Goal: Information Seeking & Learning: Learn about a topic

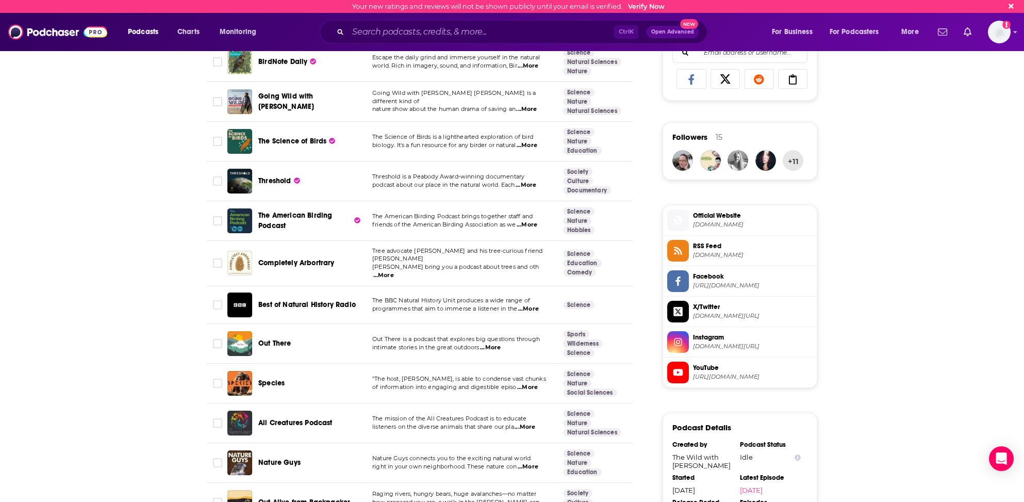
scroll to position [722, 0]
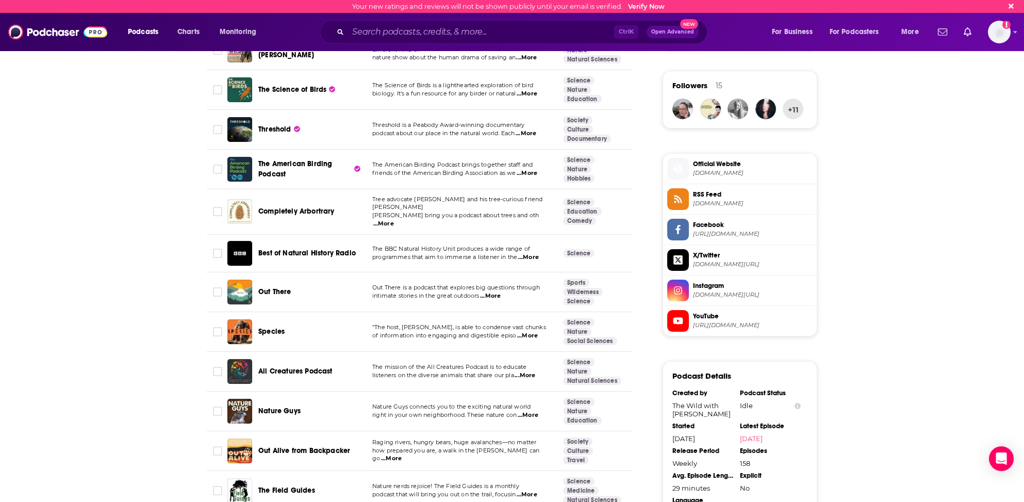
click at [526, 331] on span "...More" at bounding box center [527, 335] width 21 height 8
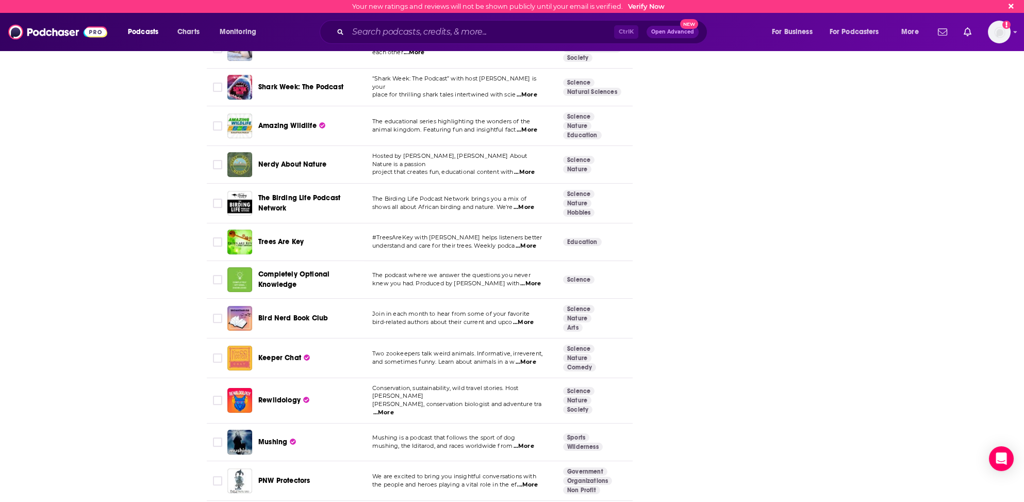
scroll to position [1650, 0]
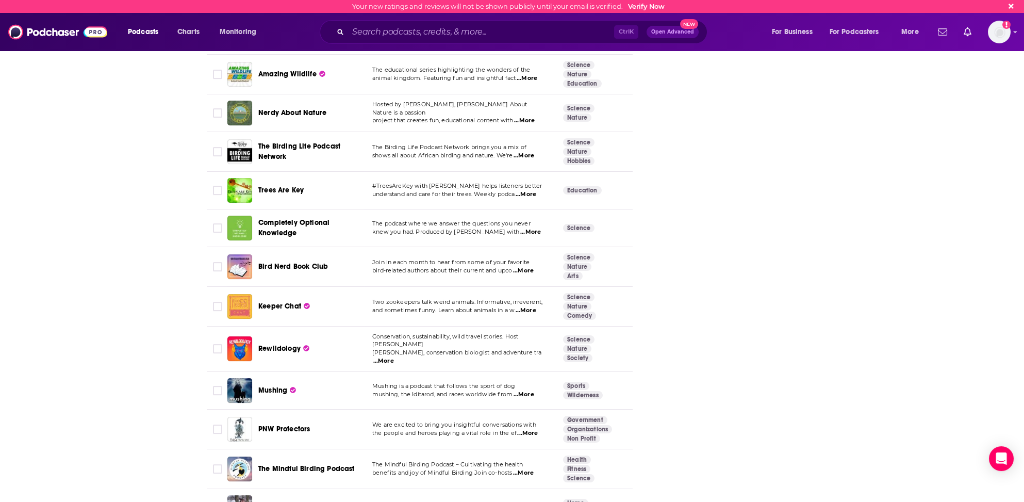
click at [534, 429] on span "...More" at bounding box center [527, 433] width 21 height 8
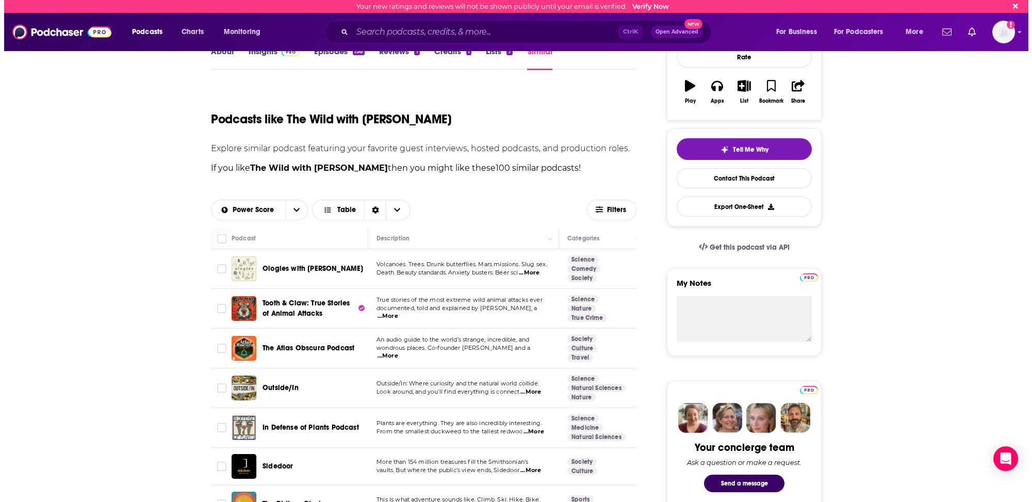
scroll to position [0, 0]
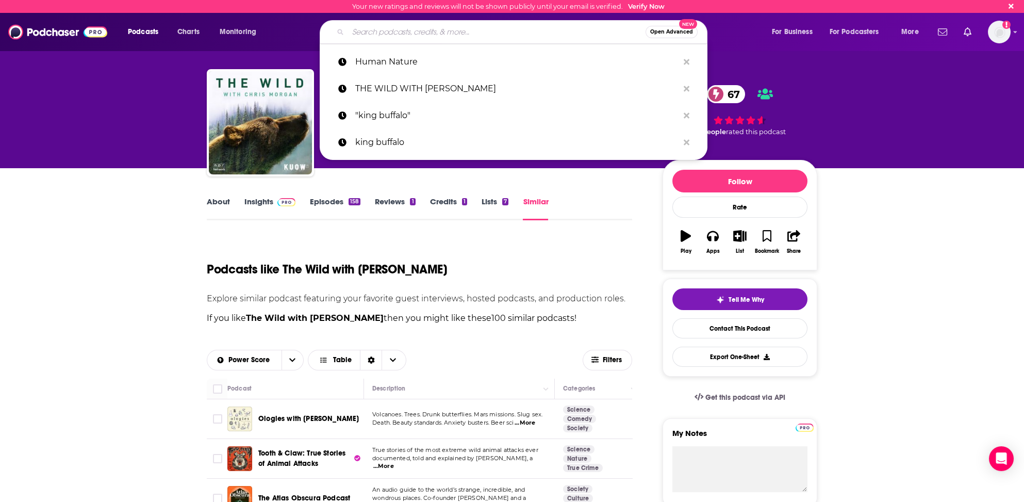
click at [374, 32] on input "Search podcasts, credits, & more..." at bounding box center [496, 32] width 297 height 16
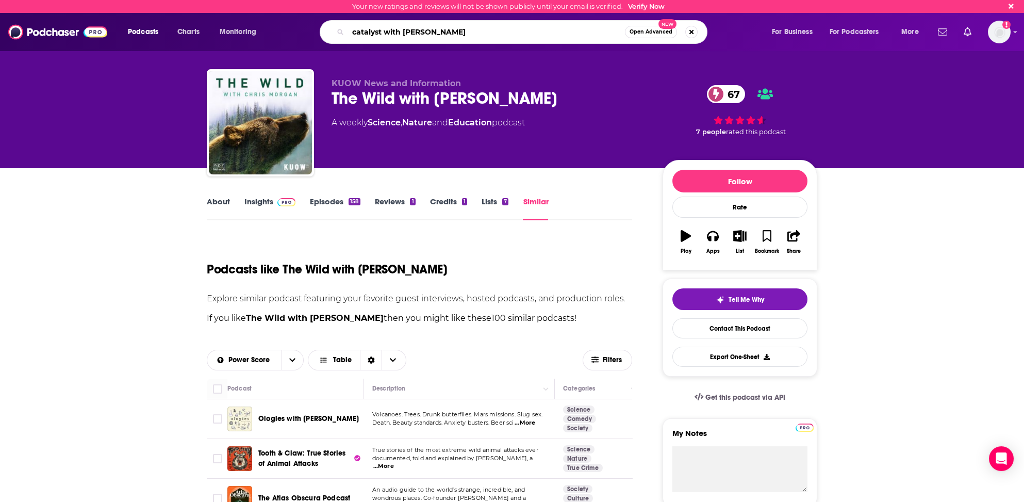
type input "catalyst with [PERSON_NAME]"
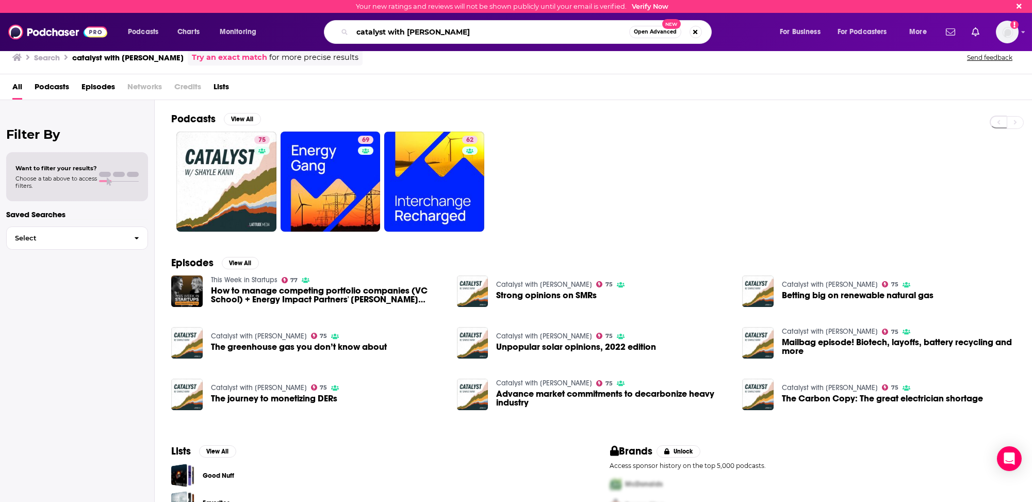
click at [374, 32] on input "catalyst with [PERSON_NAME]" at bounding box center [490, 32] width 277 height 16
click at [373, 32] on input "catalyst with [PERSON_NAME]" at bounding box center [490, 32] width 277 height 16
click at [371, 32] on input "catalyst with [PERSON_NAME]" at bounding box center [490, 32] width 277 height 16
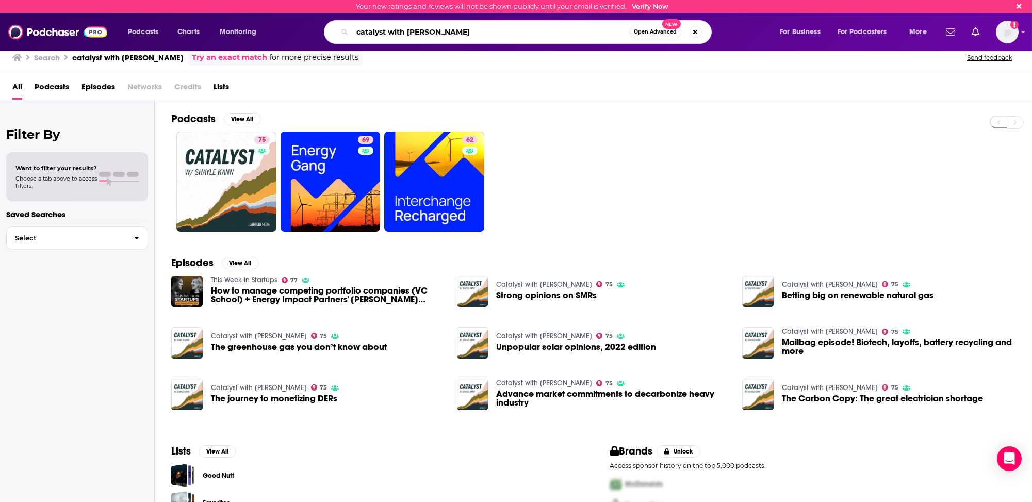
click at [371, 32] on input "catalyst with [PERSON_NAME]" at bounding box center [490, 32] width 277 height 16
type input "going wild"
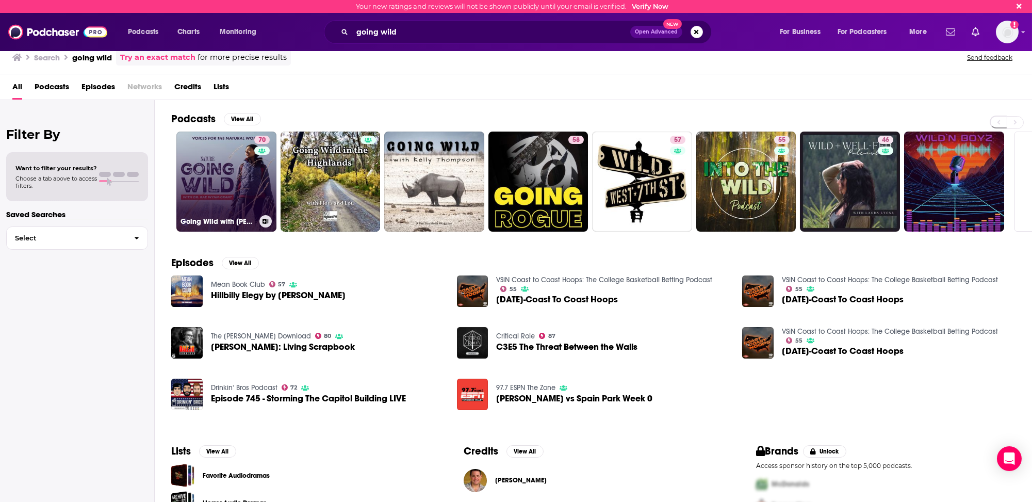
click at [254, 175] on div "70" at bounding box center [263, 175] width 18 height 79
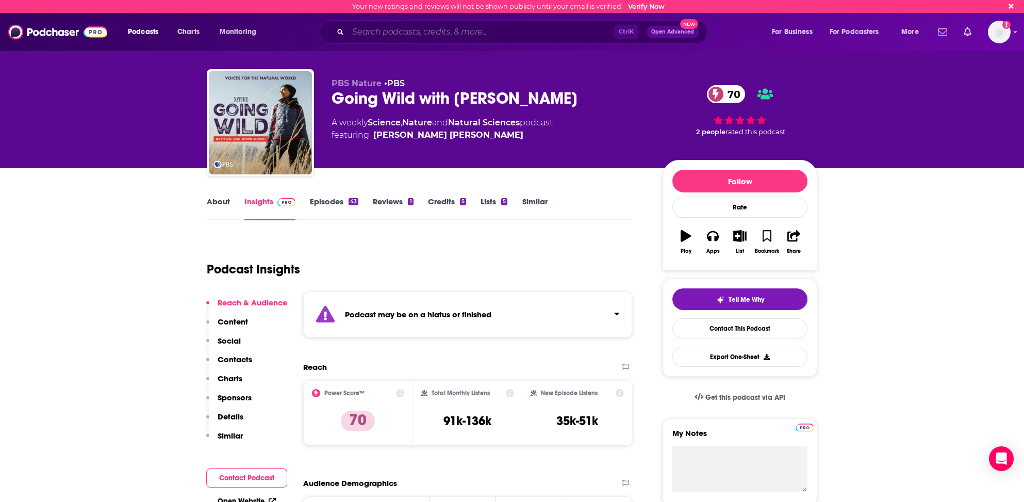
click at [355, 30] on input "Search podcasts, credits, & more..." at bounding box center [481, 32] width 266 height 16
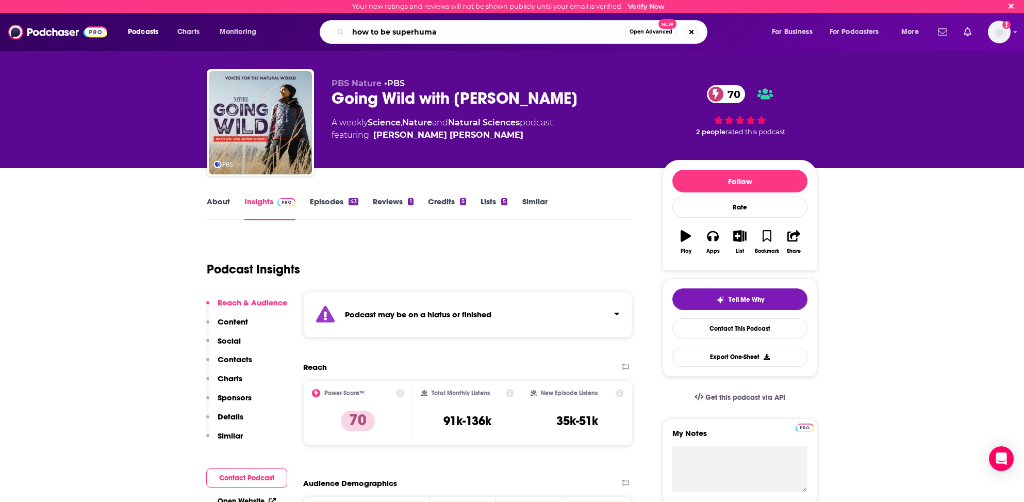
type input "how to be superhuman"
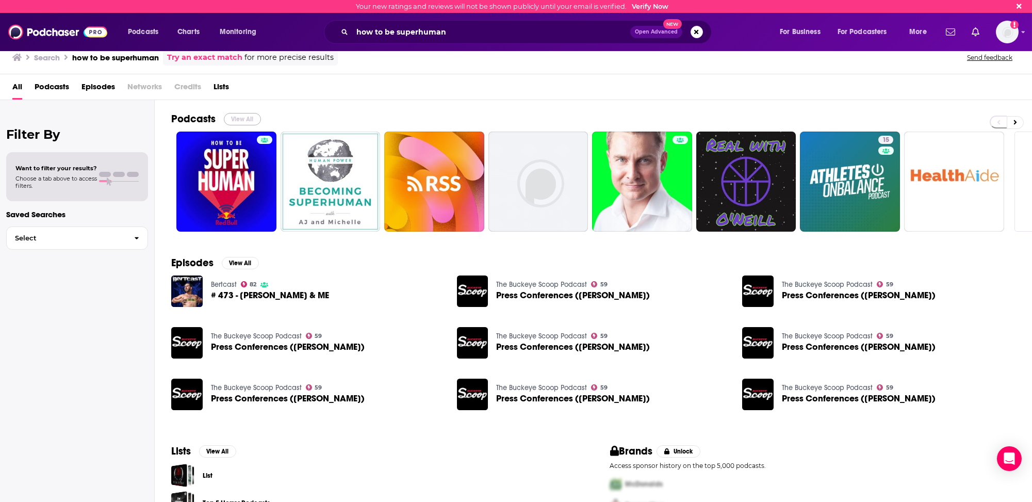
click at [241, 115] on button "View All" at bounding box center [242, 119] width 37 height 12
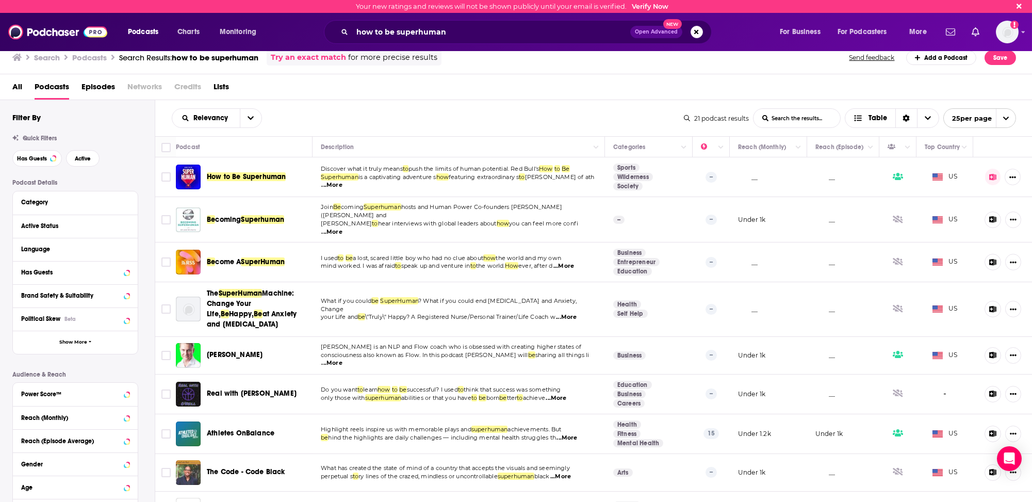
click at [342, 228] on span "...More" at bounding box center [332, 232] width 21 height 8
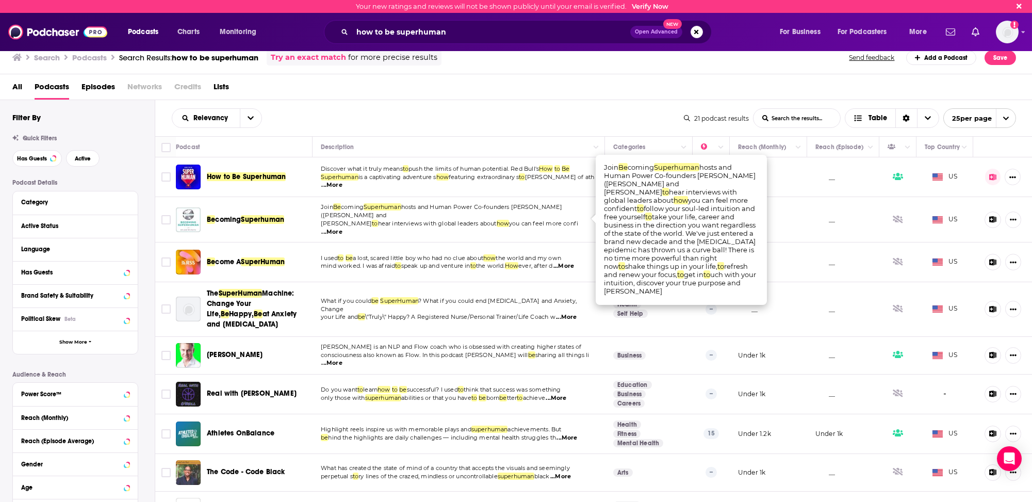
click at [342, 228] on span "...More" at bounding box center [332, 232] width 21 height 8
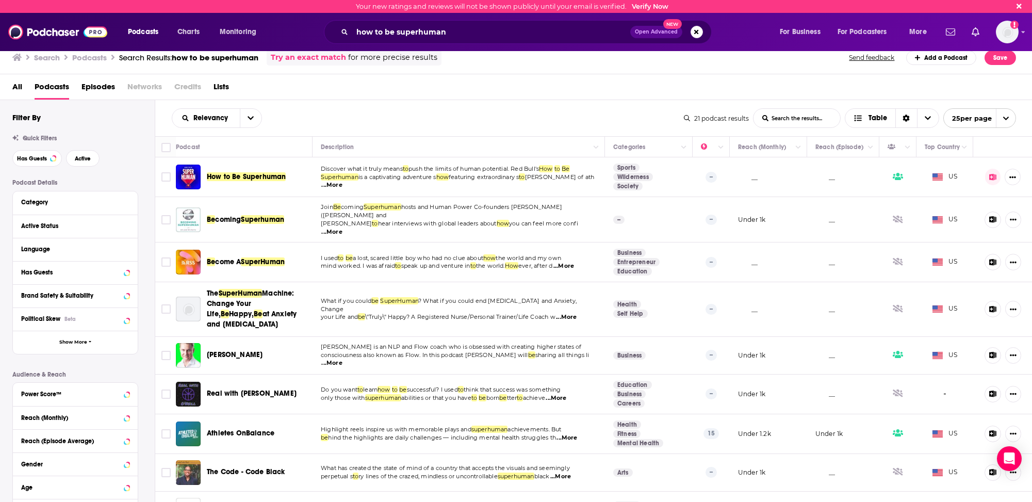
click at [342, 228] on span "...More" at bounding box center [332, 232] width 21 height 8
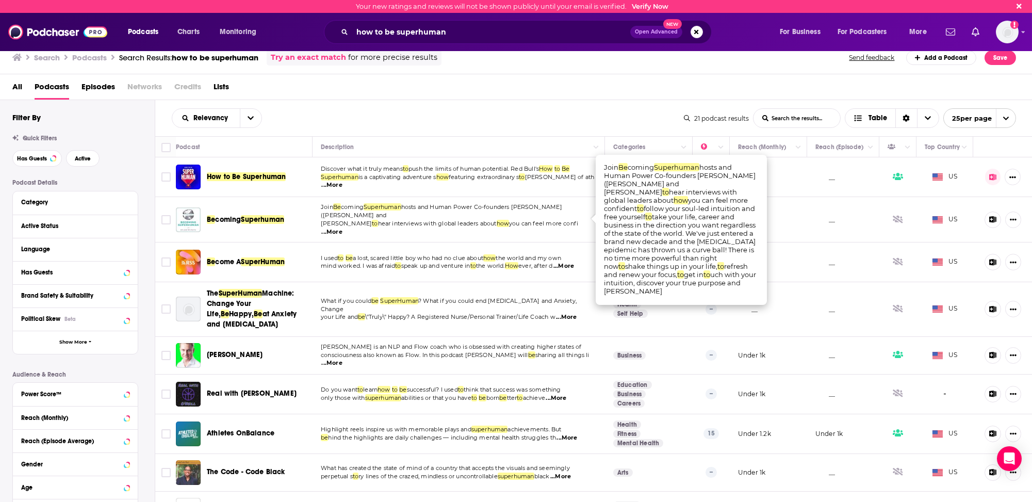
click at [342, 228] on span "...More" at bounding box center [332, 232] width 21 height 8
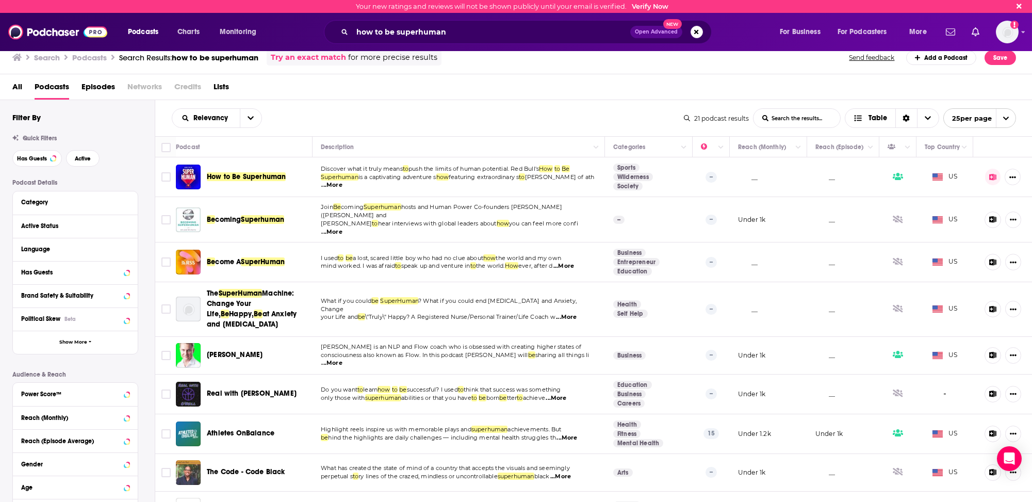
click at [342, 228] on span "...More" at bounding box center [332, 232] width 21 height 8
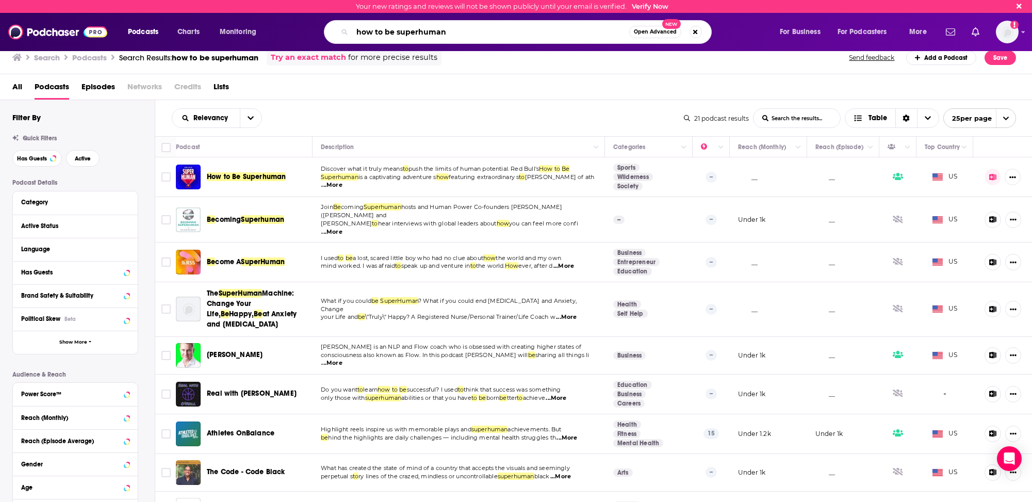
click at [377, 32] on input "how to be superhuman" at bounding box center [490, 32] width 277 height 16
type input "HUMAN NATURE"
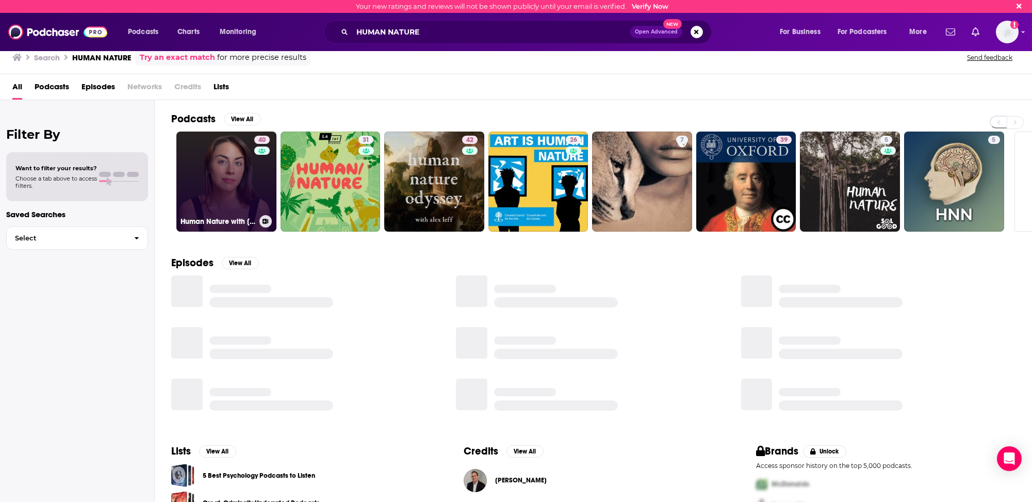
click at [189, 194] on link "40 Human Nature with [PERSON_NAME]" at bounding box center [226, 181] width 100 height 100
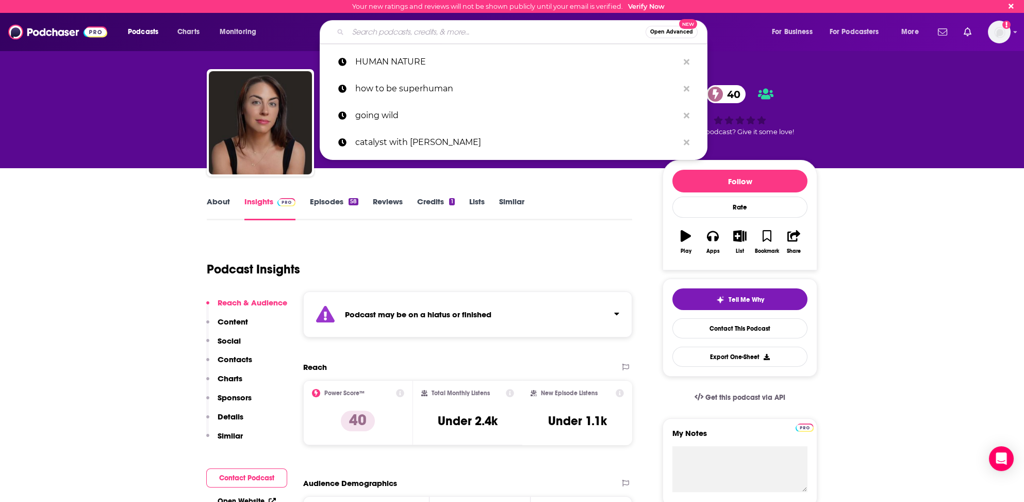
click at [353, 31] on input "Search podcasts, credits, & more..." at bounding box center [496, 32] width 297 height 16
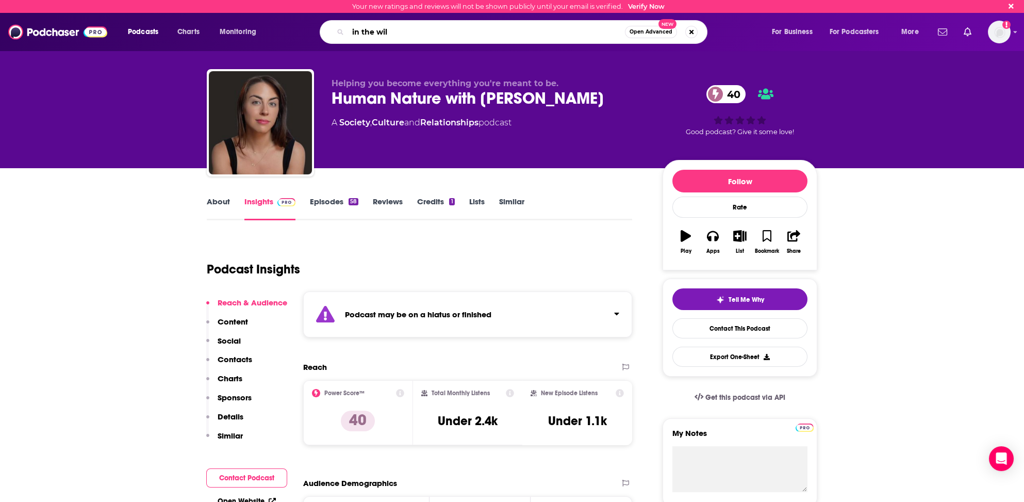
type input "in the wild"
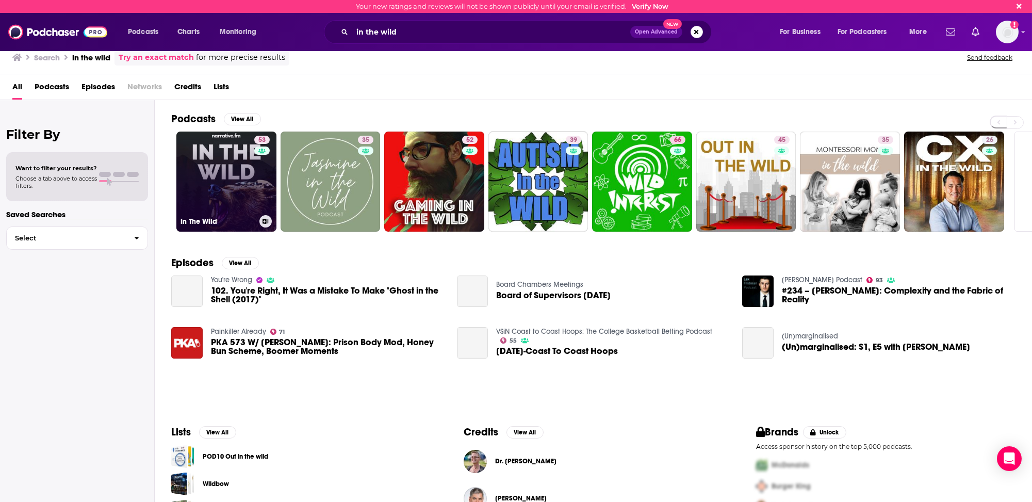
click at [199, 200] on link "53 In The Wild" at bounding box center [226, 181] width 100 height 100
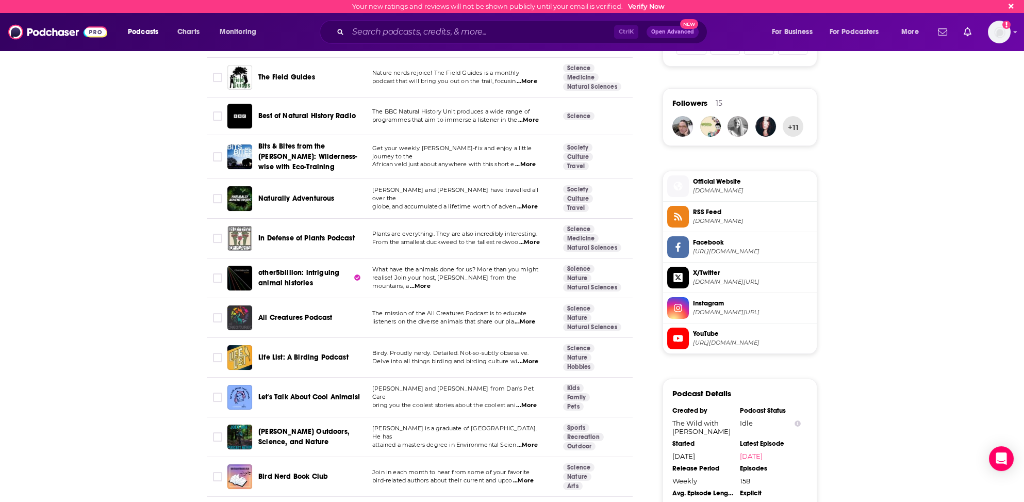
scroll to position [722, 0]
